Goal: Obtain resource: Download file/media

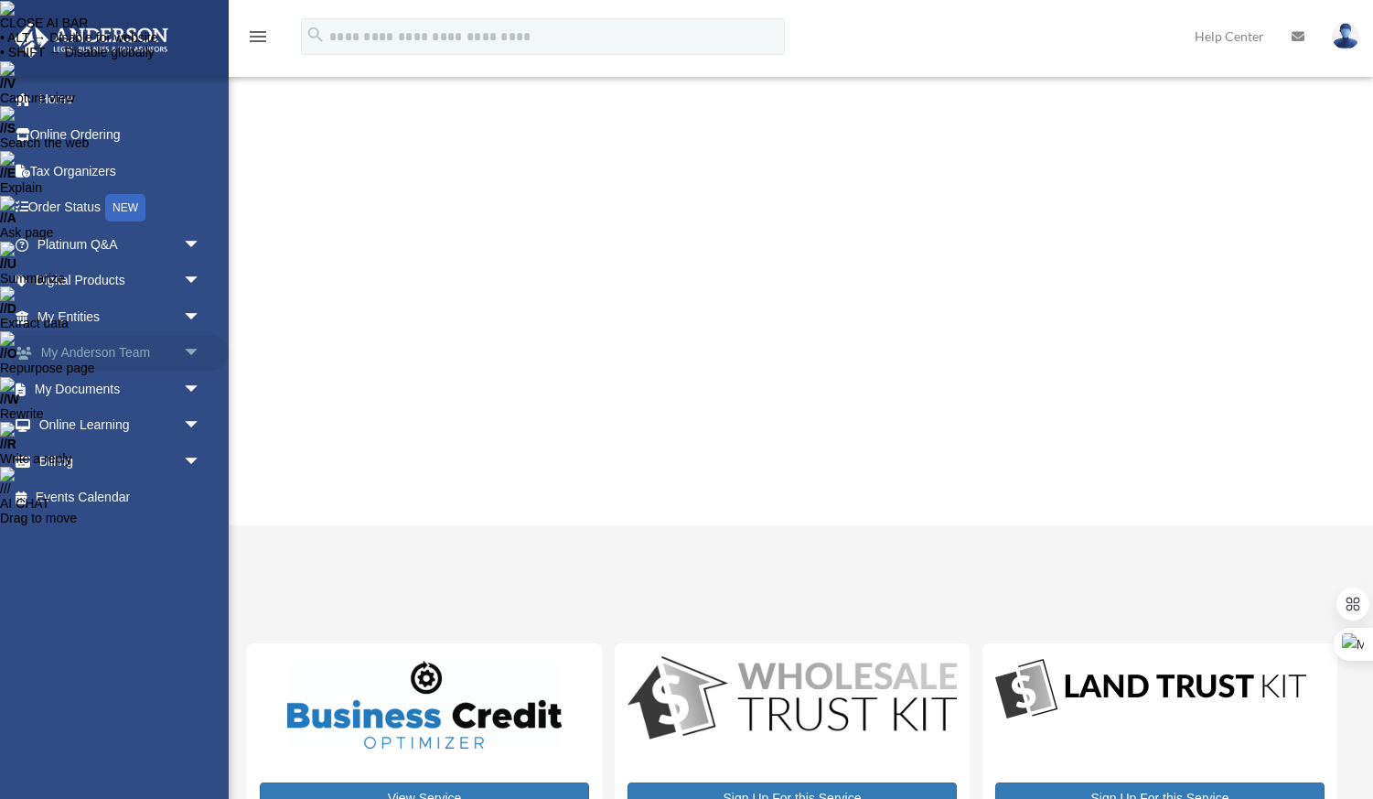
click at [183, 344] on span "arrow_drop_down" at bounding box center [201, 354] width 37 height 38
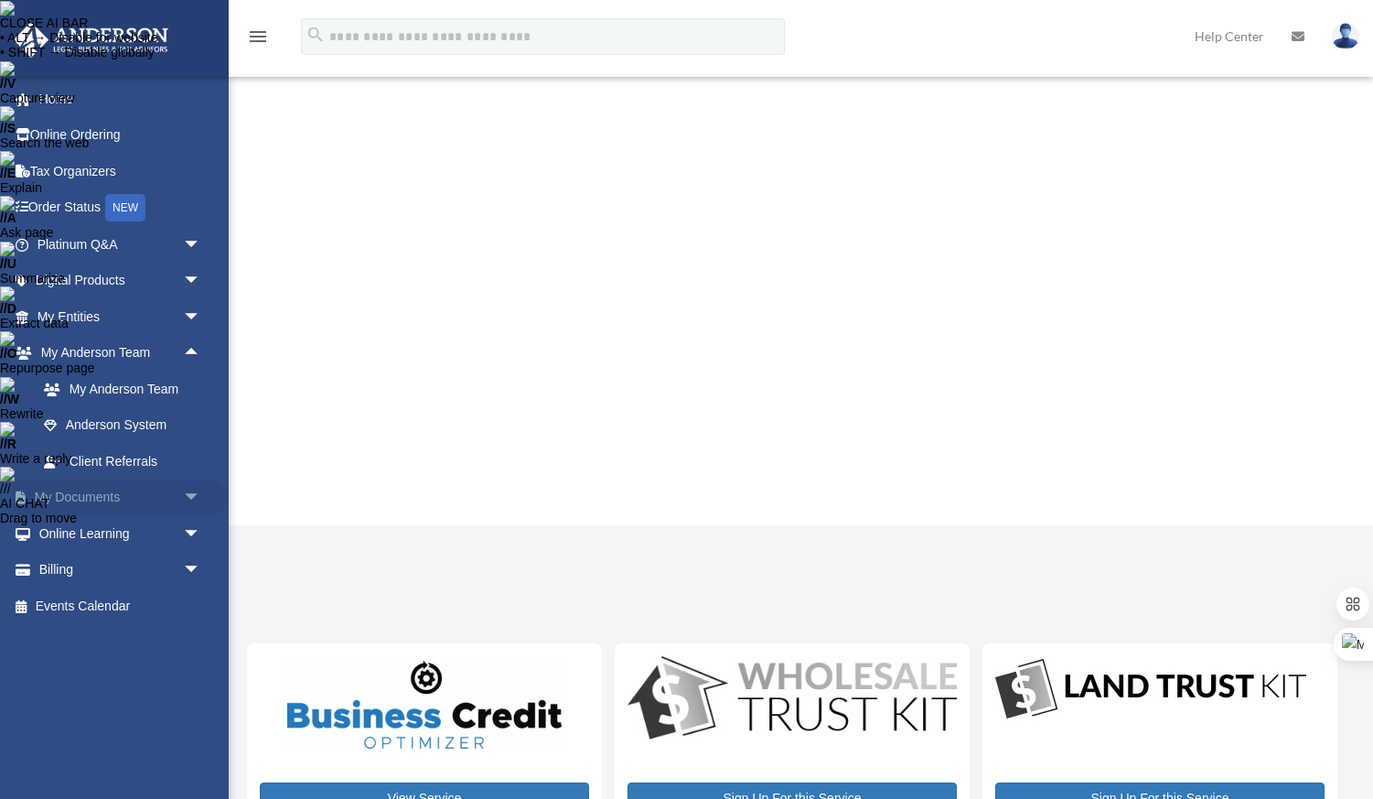
click at [199, 510] on span "arrow_drop_down" at bounding box center [201, 498] width 37 height 38
click at [119, 522] on link "Box" at bounding box center [127, 533] width 203 height 37
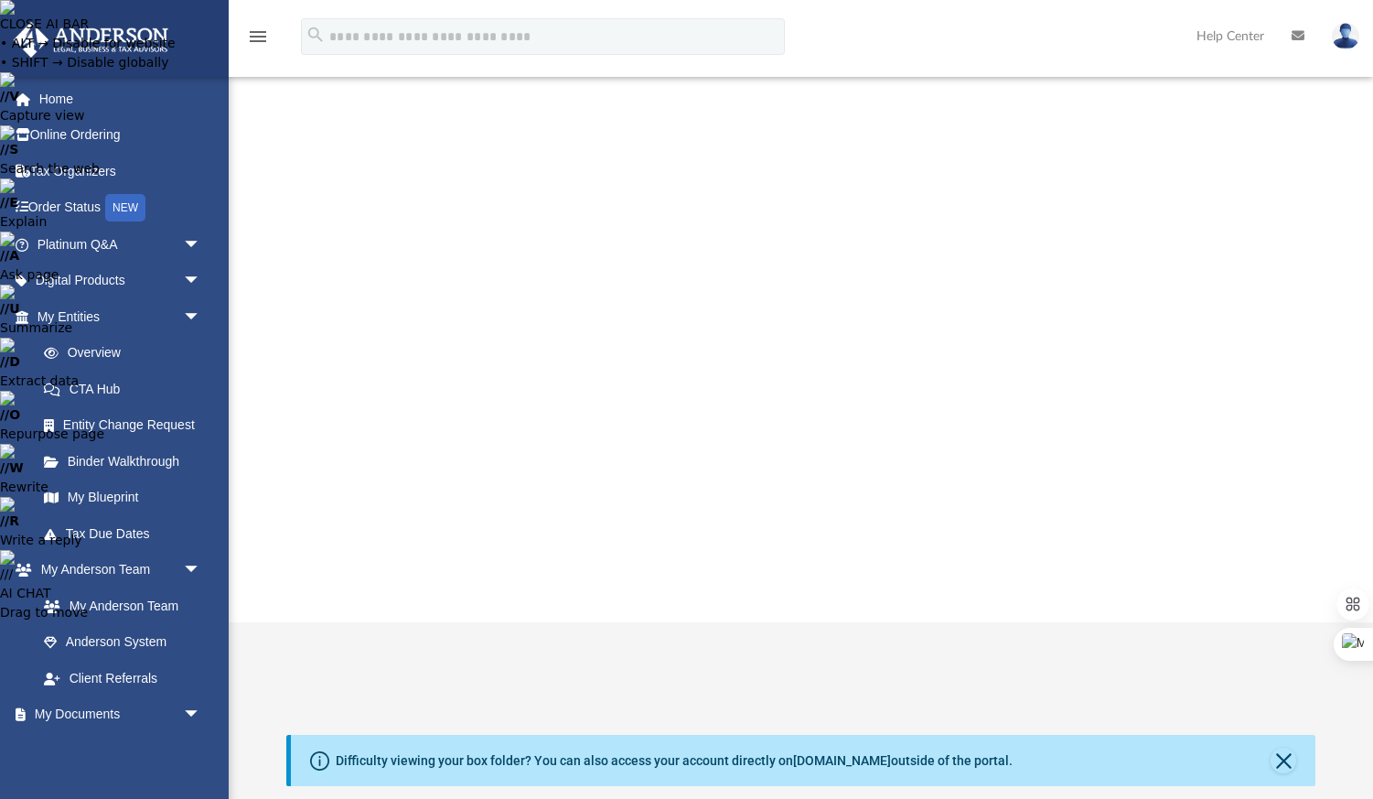
scroll to position [415, 1030]
